Goal: Task Accomplishment & Management: Use online tool/utility

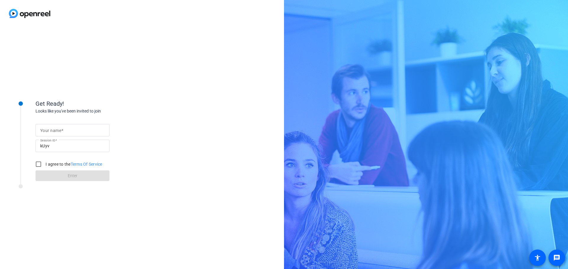
click at [72, 130] on input "Your name" at bounding box center [72, 130] width 64 height 7
type input "[PERSON_NAME]"
click at [41, 164] on input "I agree to the Terms Of Service" at bounding box center [39, 164] width 12 height 12
checkbox input "true"
click at [86, 175] on span at bounding box center [72, 176] width 74 height 14
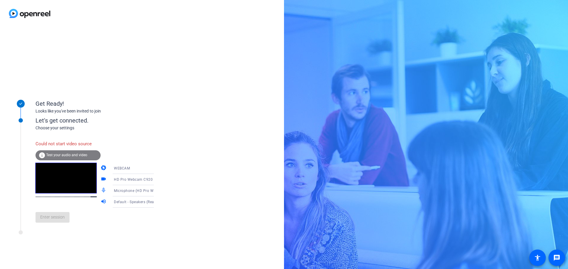
click at [71, 154] on span "Test your audio and video" at bounding box center [66, 155] width 41 height 4
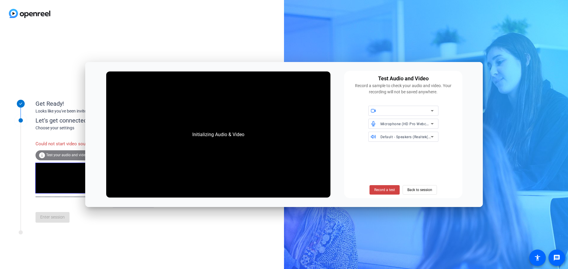
click at [71, 154] on span "Test your audio and video" at bounding box center [66, 155] width 41 height 4
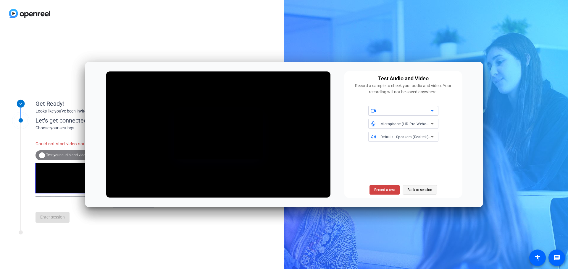
click at [427, 190] on span "Back to session" at bounding box center [419, 189] width 25 height 11
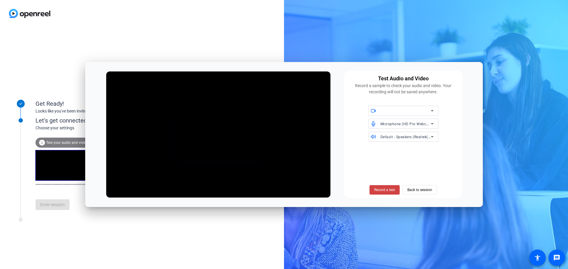
click at [427, 190] on span "Back to session" at bounding box center [419, 189] width 25 height 11
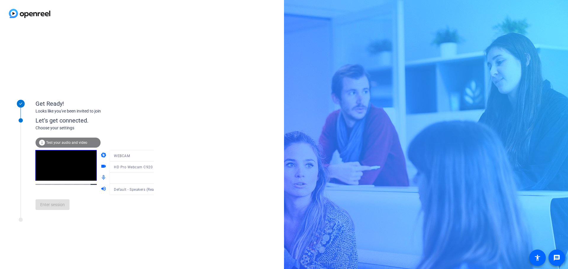
click at [186, 234] on div "Get Ready! Looks like you've been invited to join Let's get connected. Choose y…" at bounding box center [142, 148] width 284 height 242
click at [60, 207] on span "Enter session" at bounding box center [52, 205] width 25 height 6
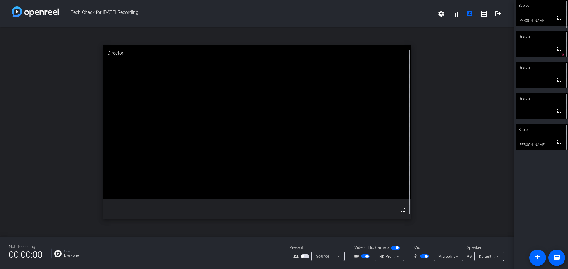
click at [425, 257] on span "button" at bounding box center [425, 256] width 3 height 3
click at [424, 257] on span "button" at bounding box center [424, 257] width 9 height 4
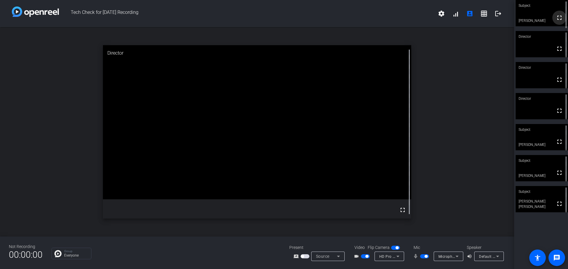
click at [557, 21] on mat-icon "fullscreen" at bounding box center [559, 17] width 7 height 7
click at [425, 256] on span "button" at bounding box center [425, 256] width 3 height 3
click at [425, 256] on span "button" at bounding box center [424, 257] width 9 height 4
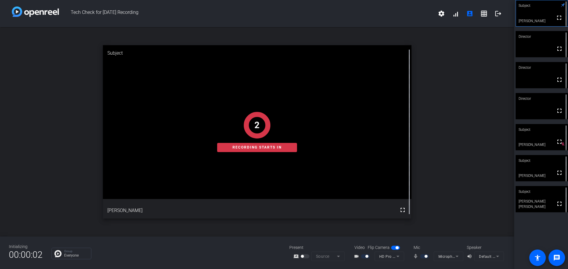
click at [499, 258] on mat-form-field "Default - Speakers (Realtek(R) Audio)" at bounding box center [489, 256] width 30 height 9
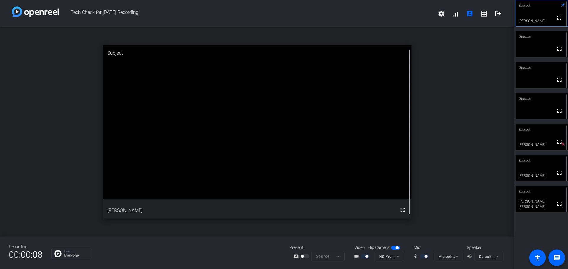
click at [502, 162] on div "open_in_new Subject fullscreen [PERSON_NAME]" at bounding box center [257, 132] width 514 height 210
click at [484, 14] on mat-icon "grid_on" at bounding box center [483, 13] width 7 height 7
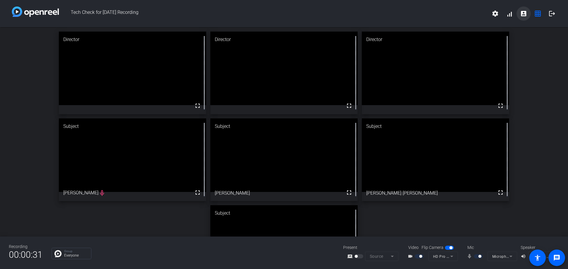
click at [523, 15] on mat-icon "account_box" at bounding box center [523, 13] width 7 height 7
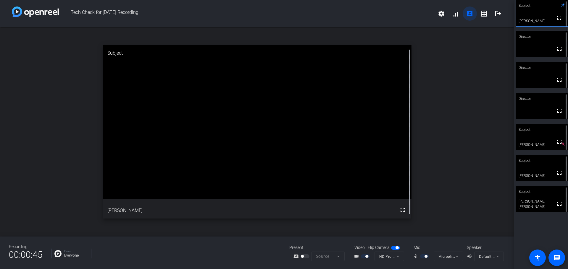
click at [471, 12] on mat-icon "account_box" at bounding box center [469, 13] width 7 height 7
click at [482, 10] on mat-icon "grid_on" at bounding box center [483, 13] width 7 height 7
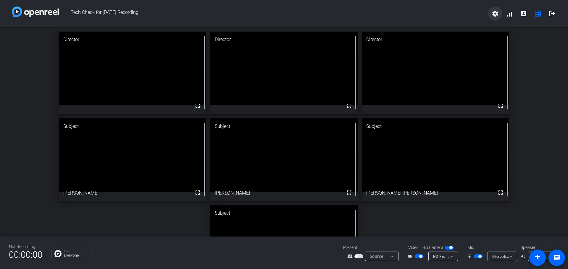
click at [494, 14] on mat-icon "settings" at bounding box center [494, 13] width 7 height 7
click at [494, 14] on div at bounding box center [284, 134] width 568 height 269
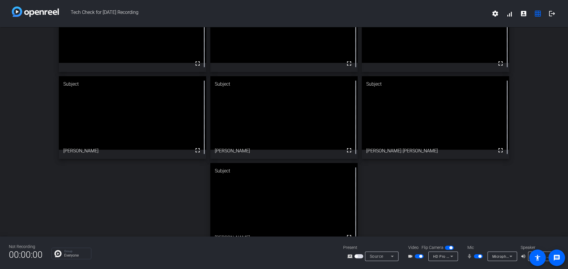
scroll to position [54, 0]
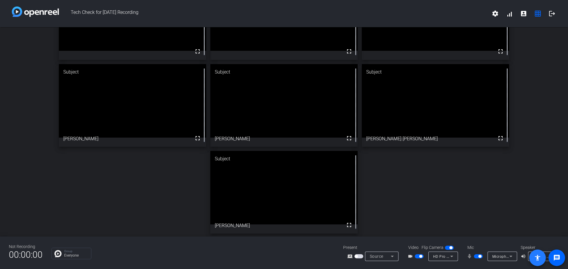
click at [537, 260] on mat-icon "accessibility" at bounding box center [537, 258] width 7 height 7
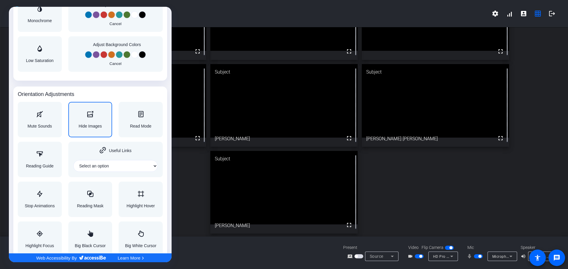
scroll to position [574, 0]
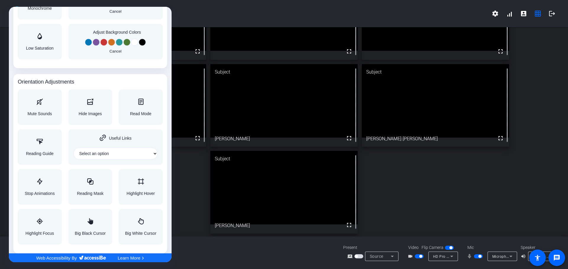
click at [539, 257] on div at bounding box center [284, 134] width 568 height 269
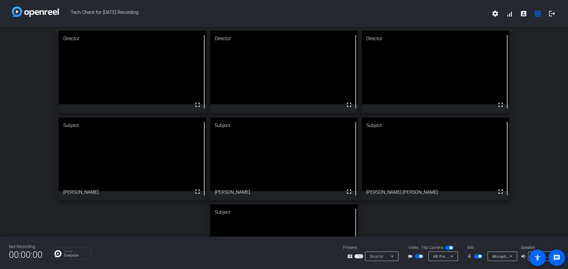
scroll to position [0, 0]
click at [509, 15] on span at bounding box center [509, 14] width 14 height 14
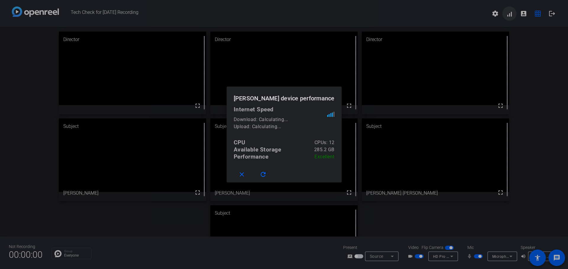
click at [509, 15] on div at bounding box center [284, 134] width 568 height 269
